Goal: Information Seeking & Learning: Learn about a topic

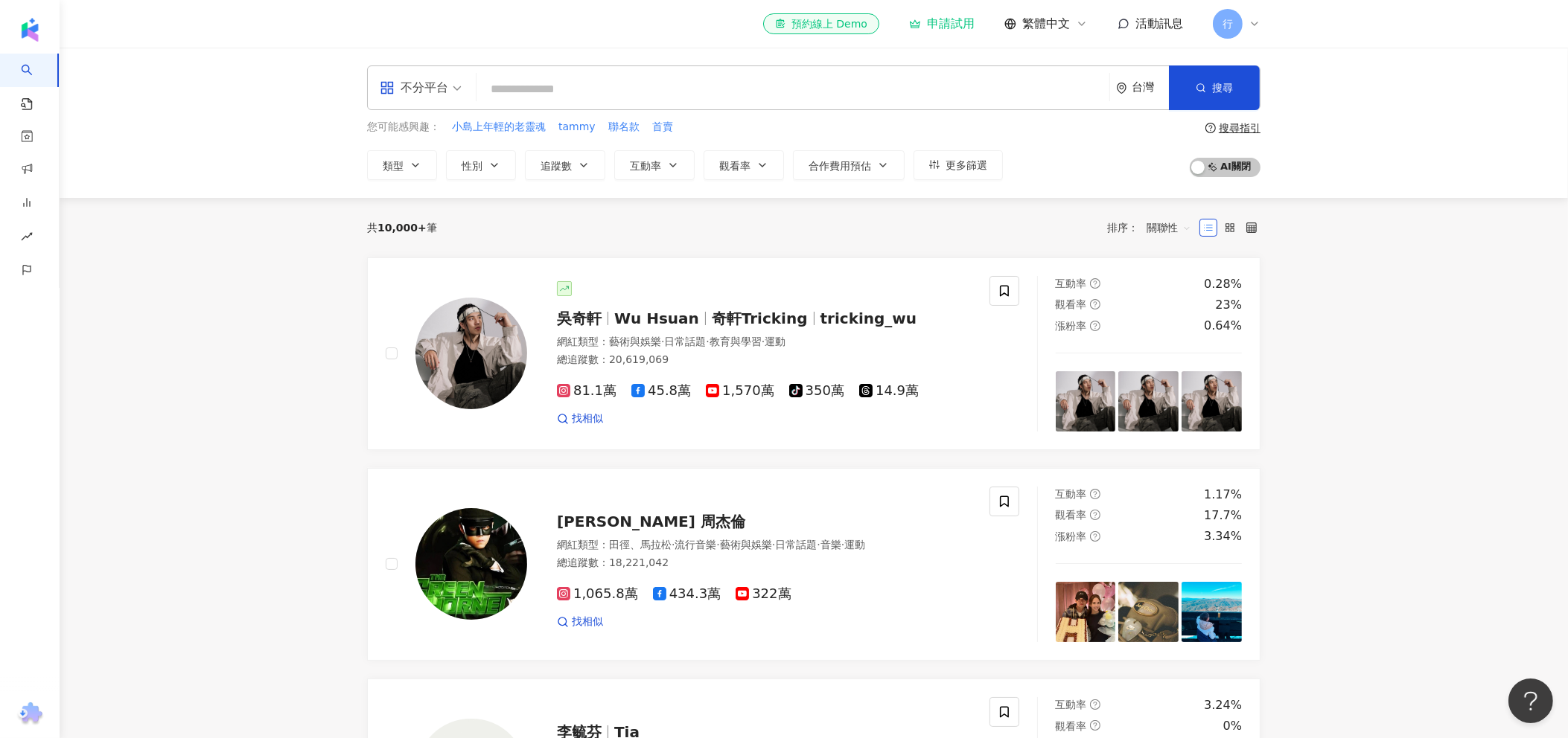
click at [646, 92] on input "search" at bounding box center [792, 89] width 621 height 28
type input "**********"
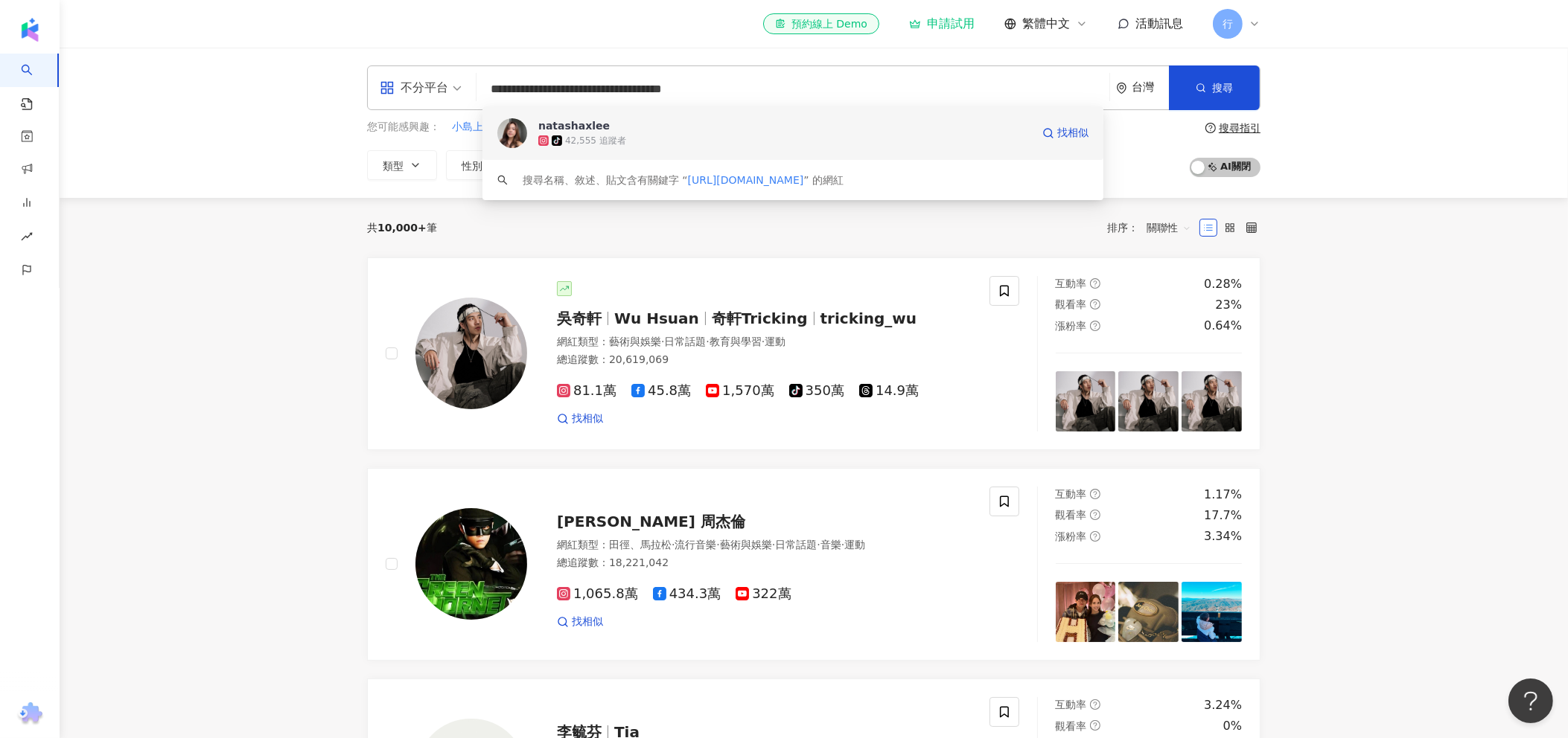
click at [661, 133] on div "tiktok-icon 42,555 追蹤者" at bounding box center [785, 140] width 493 height 15
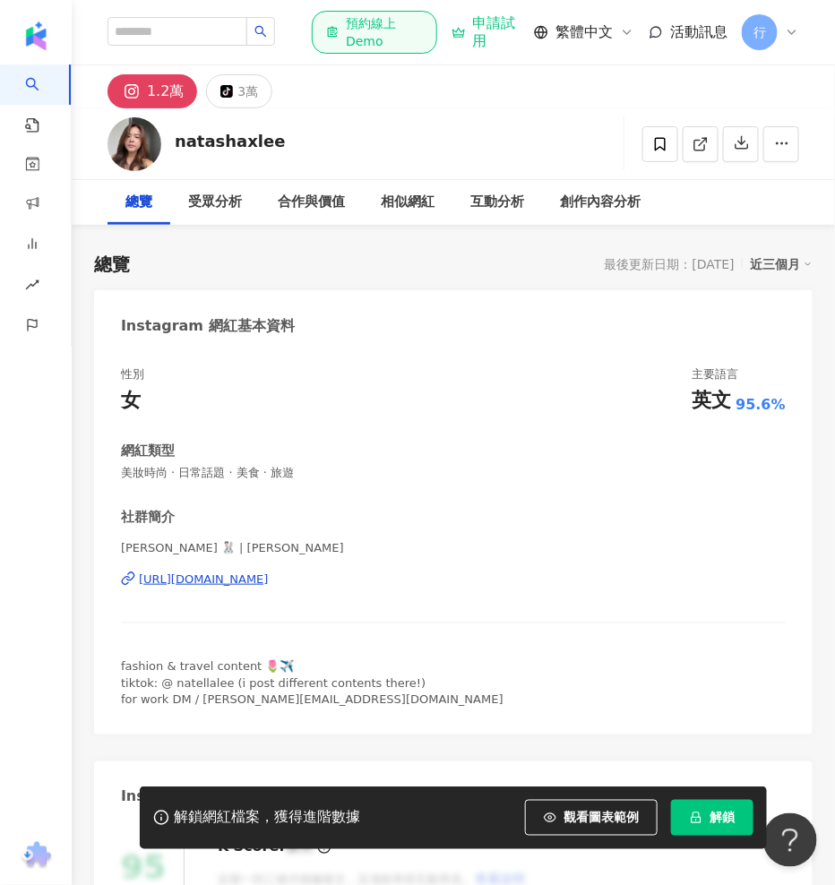
click at [594, 509] on div "社群簡介" at bounding box center [453, 517] width 665 height 19
drag, startPoint x: 801, startPoint y: 2, endPoint x: 325, endPoint y: 275, distance: 548.4
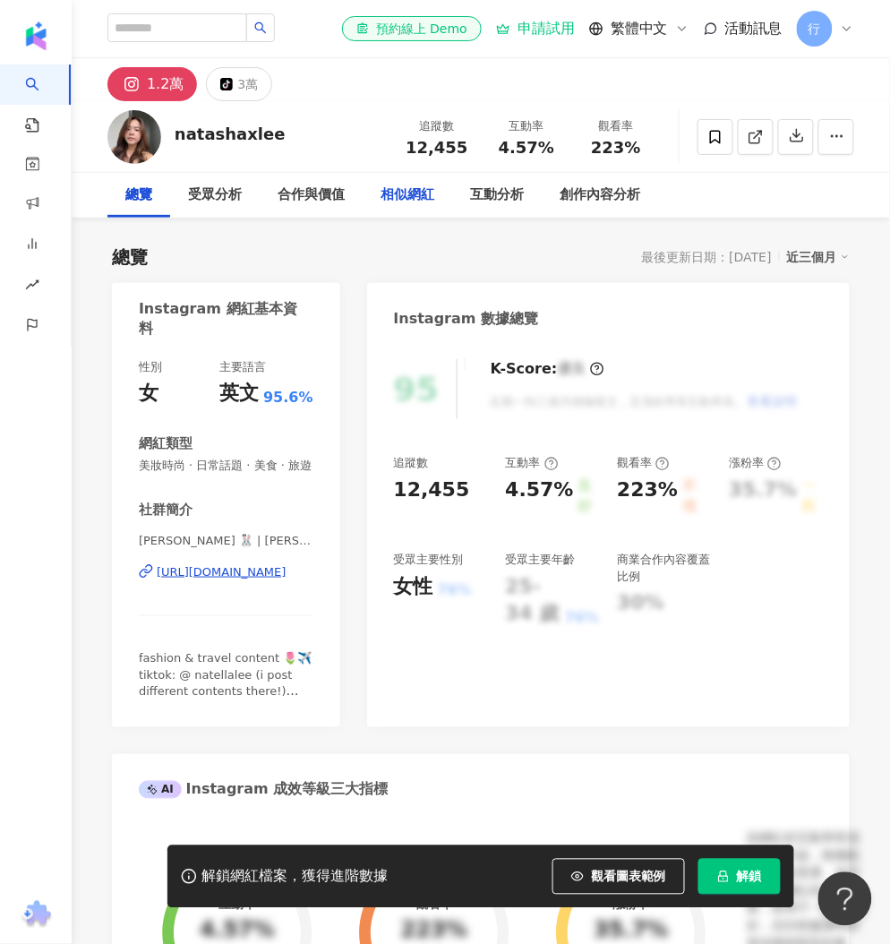
click at [413, 193] on div "相似網紅" at bounding box center [408, 194] width 54 height 21
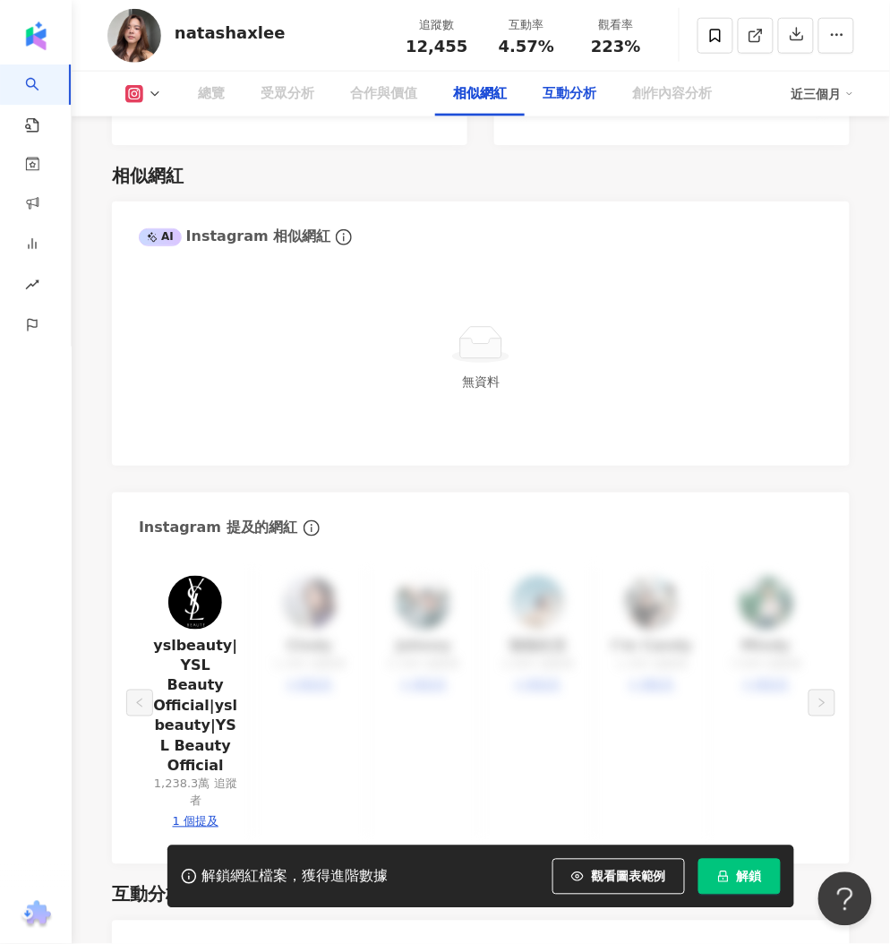
click at [585, 91] on div "互動分析" at bounding box center [570, 93] width 54 height 21
click at [568, 96] on div "互動分析" at bounding box center [570, 93] width 54 height 21
